Goal: Information Seeking & Learning: Learn about a topic

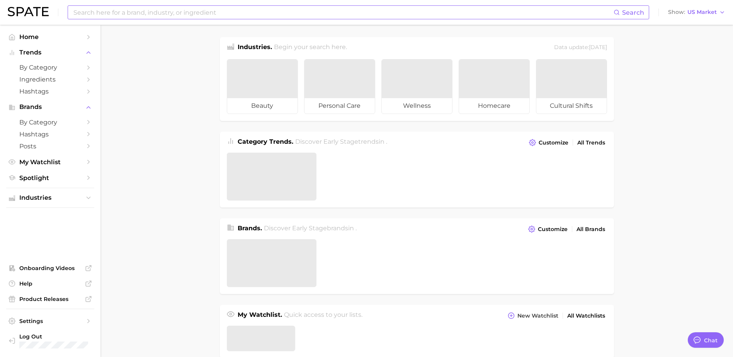
type textarea "x"
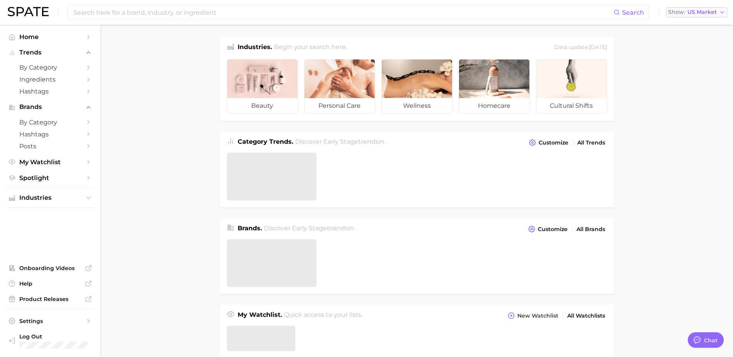
click at [700, 13] on span "US Market" at bounding box center [701, 12] width 29 height 4
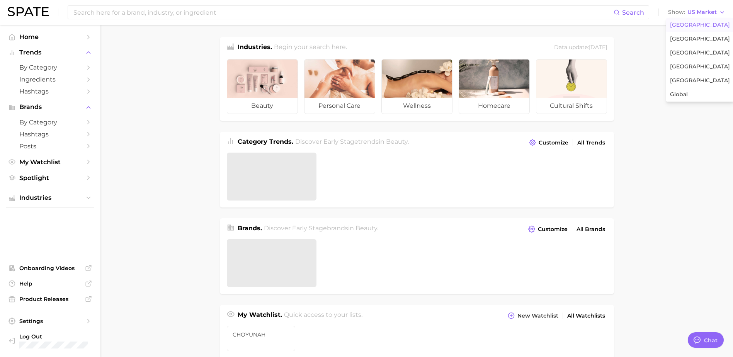
click at [660, 160] on main "Industries. Begin your search here. Data update: [DATE] beauty personal care we…" at bounding box center [416, 329] width 632 height 608
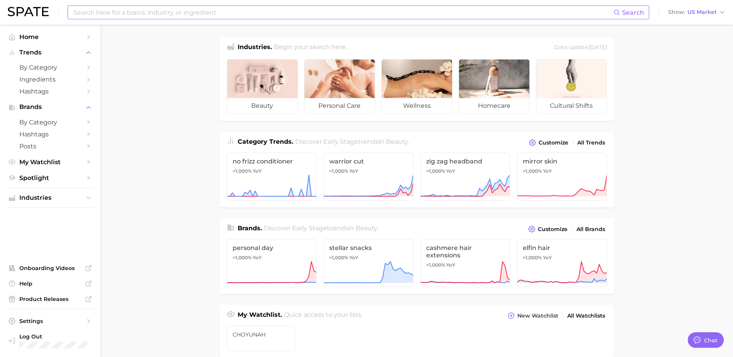
click at [406, 9] on input at bounding box center [343, 12] width 541 height 13
type input "ㅠ"
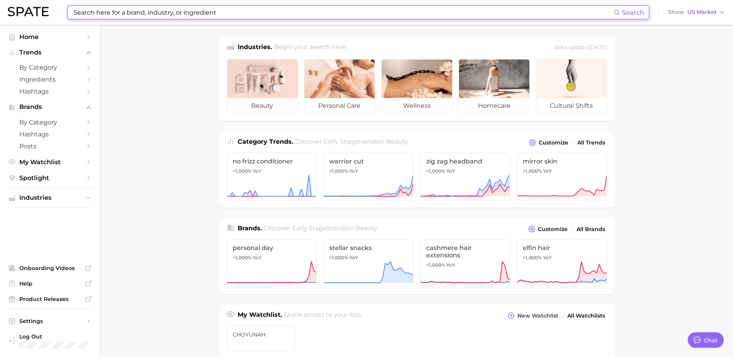
type input "a"
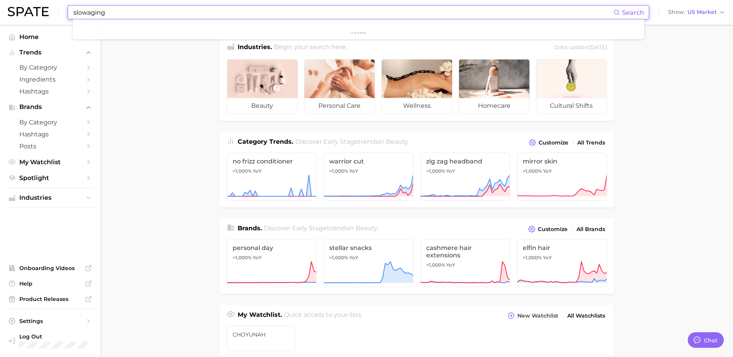
type input "slowaging"
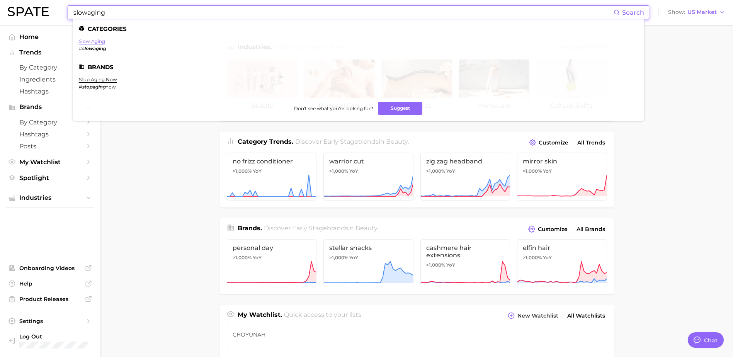
click at [94, 44] on link "slow aging" at bounding box center [92, 41] width 26 height 6
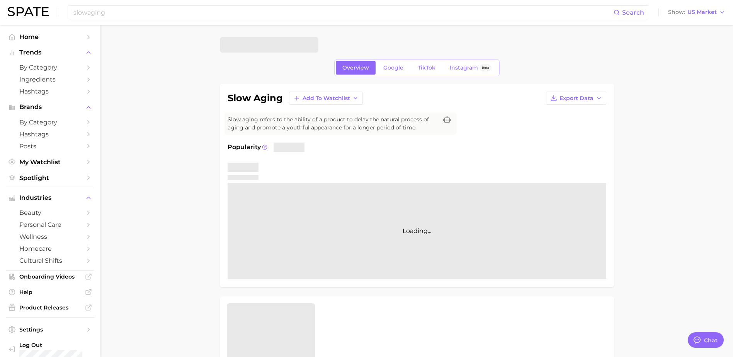
type textarea "x"
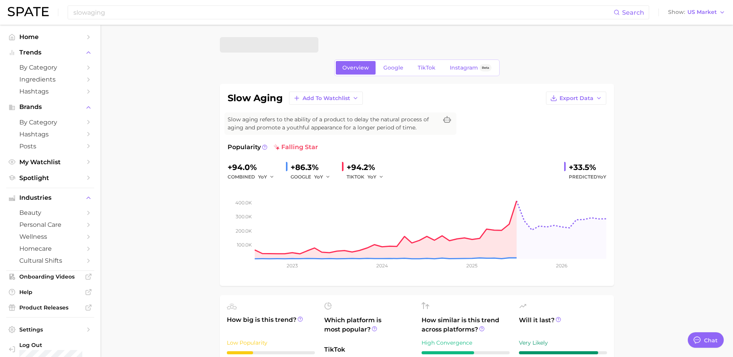
scroll to position [206, 0]
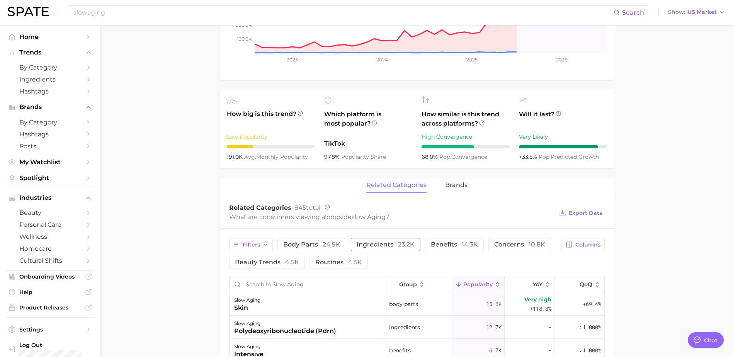
click at [398, 247] on span "23.2k" at bounding box center [406, 244] width 17 height 7
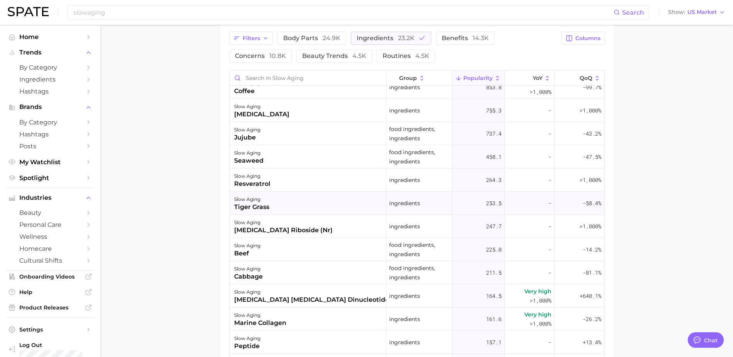
scroll to position [0, 0]
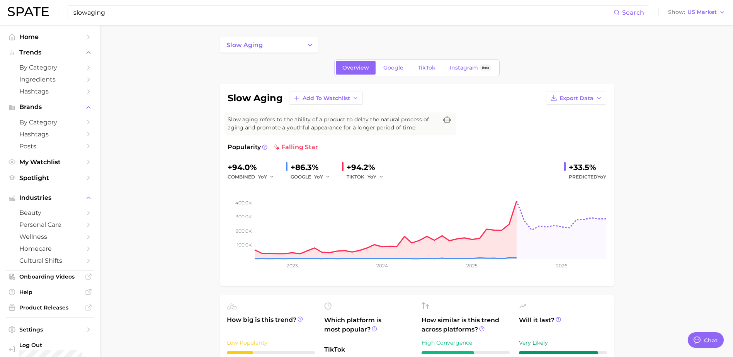
click at [53, 14] on div "slowaging Search Show US Market" at bounding box center [366, 12] width 717 height 25
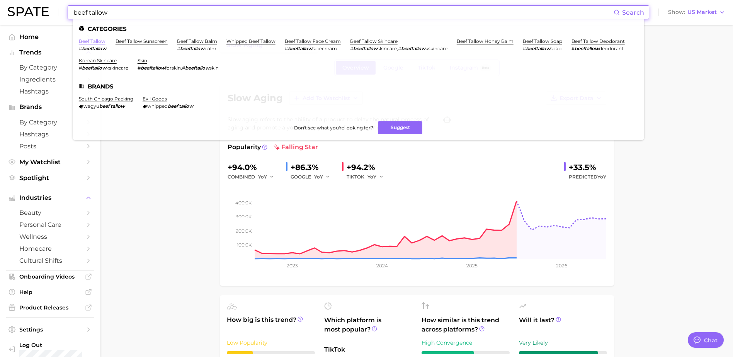
type input "beef tallow"
click at [99, 40] on link "beef tallow" at bounding box center [92, 41] width 27 height 6
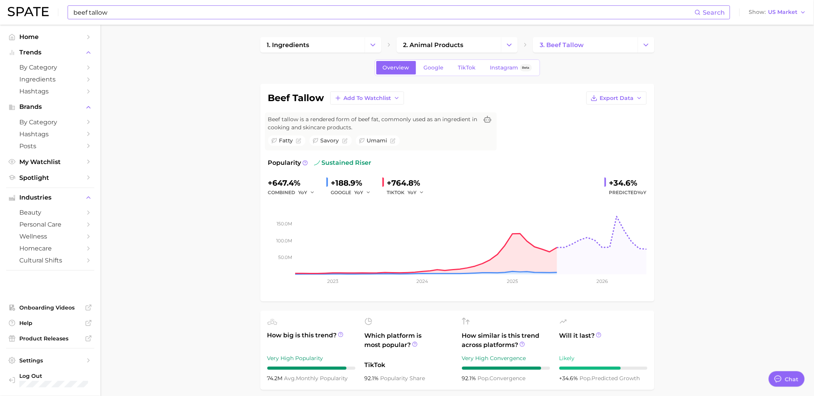
type textarea "x"
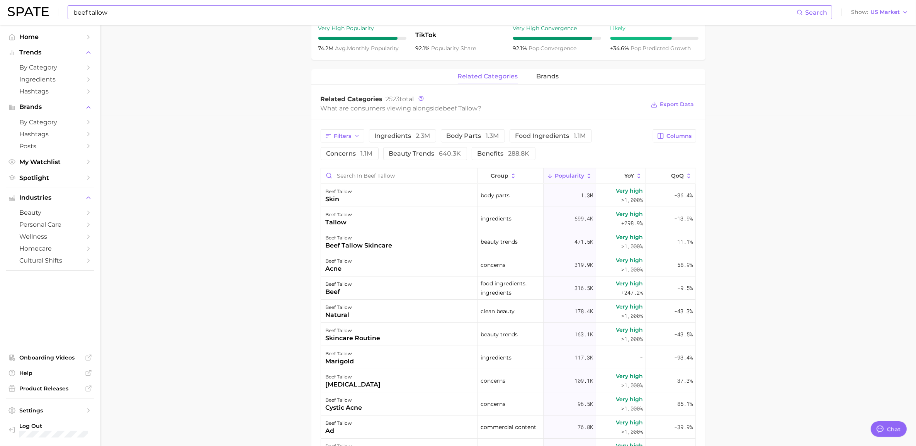
scroll to position [386, 0]
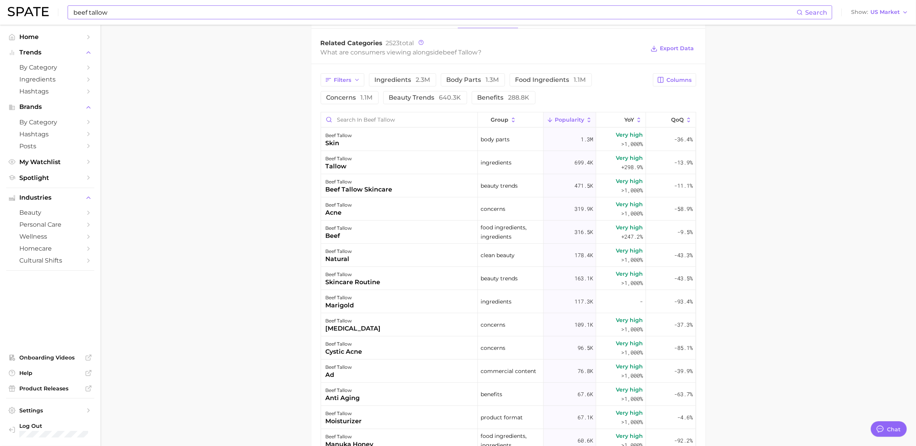
click at [738, 225] on main "1. ingredients 2. animal products 3. beef tallow Overview Google TikTok Instagr…" at bounding box center [508, 122] width 816 height 968
